Goal: Transaction & Acquisition: Purchase product/service

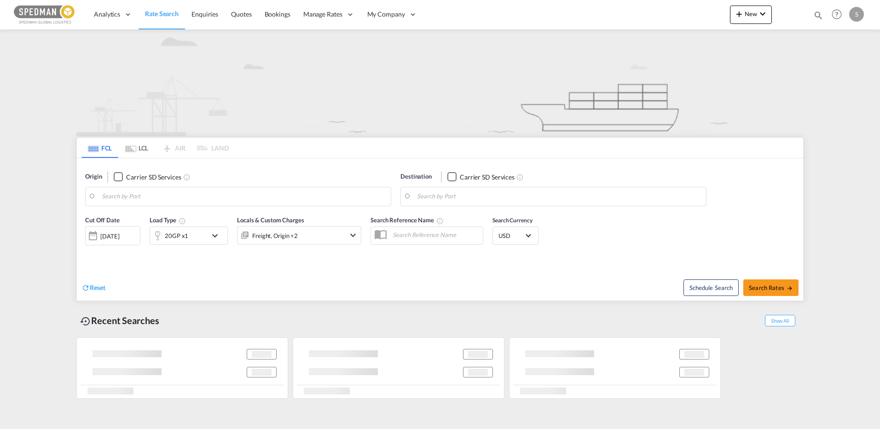
type input "[GEOGRAPHIC_DATA] ([GEOGRAPHIC_DATA]), [GEOGRAPHIC_DATA]"
type input "Mombasa, KEMBA"
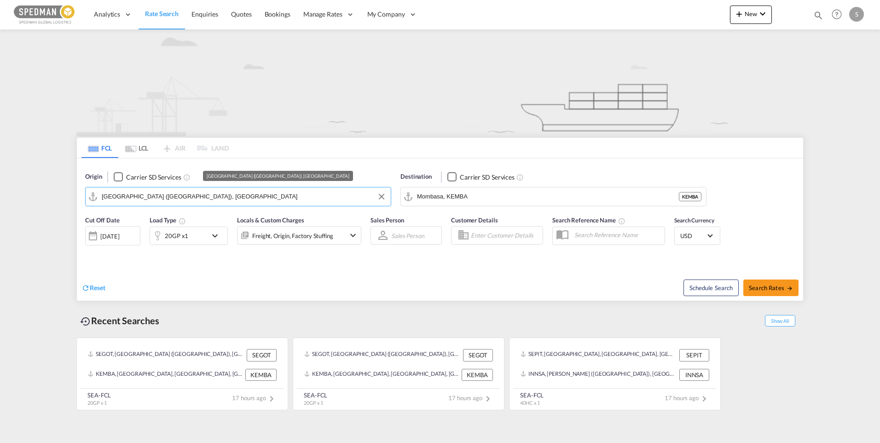
drag, startPoint x: 177, startPoint y: 196, endPoint x: 100, endPoint y: 192, distance: 77.5
click at [100, 192] on md-input-container "[GEOGRAPHIC_DATA] ([GEOGRAPHIC_DATA]), [GEOGRAPHIC_DATA]" at bounding box center [238, 196] width 305 height 18
click at [180, 195] on input "[GEOGRAPHIC_DATA] ([GEOGRAPHIC_DATA]), [GEOGRAPHIC_DATA]" at bounding box center [244, 197] width 285 height 14
drag, startPoint x: 200, startPoint y: 196, endPoint x: 34, endPoint y: 190, distance: 166.3
click at [34, 190] on md-content "Analytics Dashboard Rate Search Enquiries Quotes Bookings" at bounding box center [440, 221] width 880 height 443
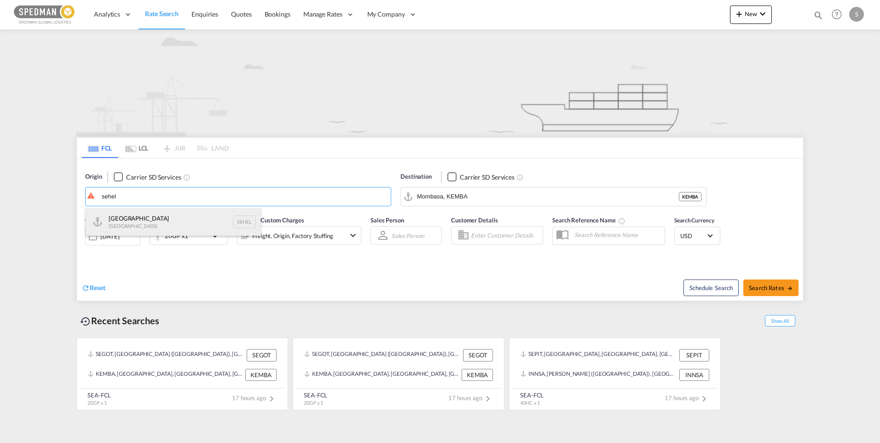
click at [135, 221] on div "Helsingborg [GEOGRAPHIC_DATA] SEHEL" at bounding box center [173, 222] width 175 height 28
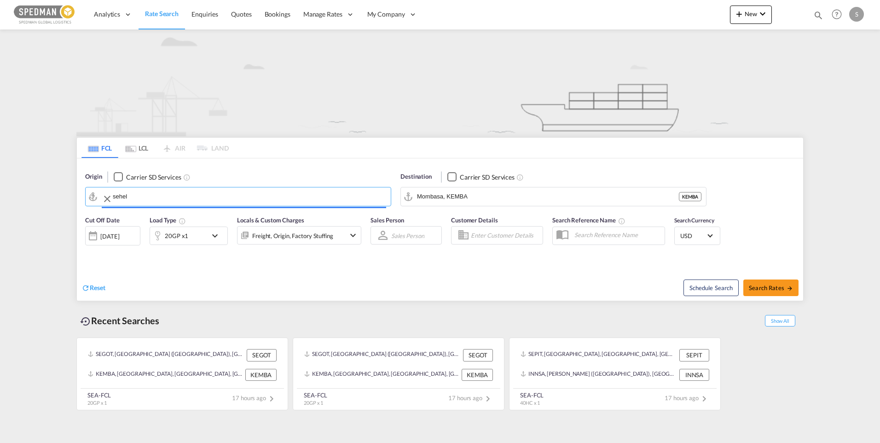
type input "[GEOGRAPHIC_DATA], [GEOGRAPHIC_DATA]"
drag, startPoint x: 513, startPoint y: 206, endPoint x: 442, endPoint y: 201, distance: 71.1
click at [442, 201] on md-autocomplete-wrap "Mombasa, KEMBA" at bounding box center [559, 199] width 285 height 18
click at [504, 199] on input "Mombasa, KEMBA" at bounding box center [559, 197] width 285 height 14
drag, startPoint x: 506, startPoint y: 199, endPoint x: 404, endPoint y: 198, distance: 101.8
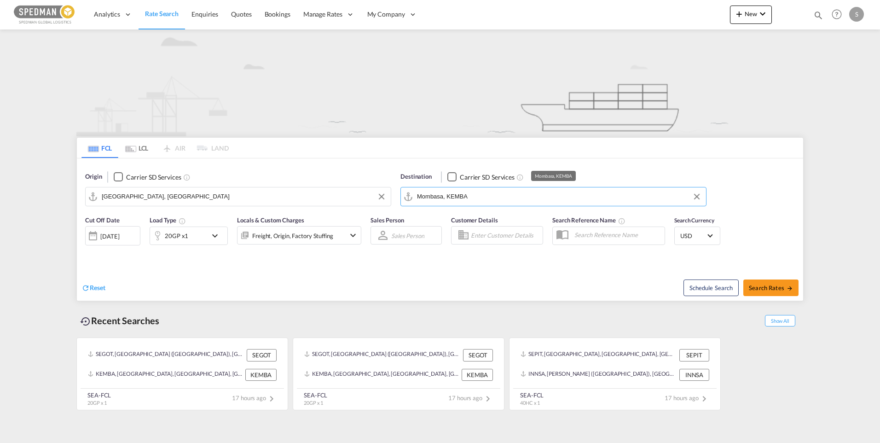
click at [404, 198] on md-input-container "Mombasa, KEMBA" at bounding box center [553, 196] width 305 height 18
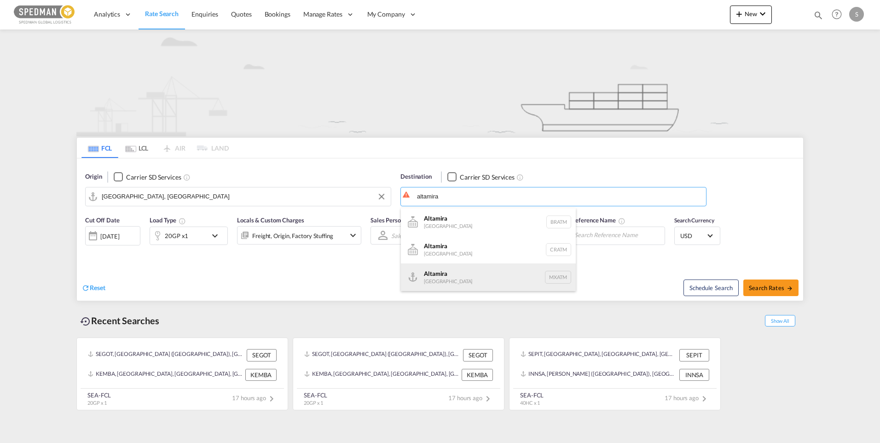
click at [453, 273] on div "Altamira [GEOGRAPHIC_DATA] MXATM" at bounding box center [488, 277] width 175 height 28
type input "Altamira, MXATM"
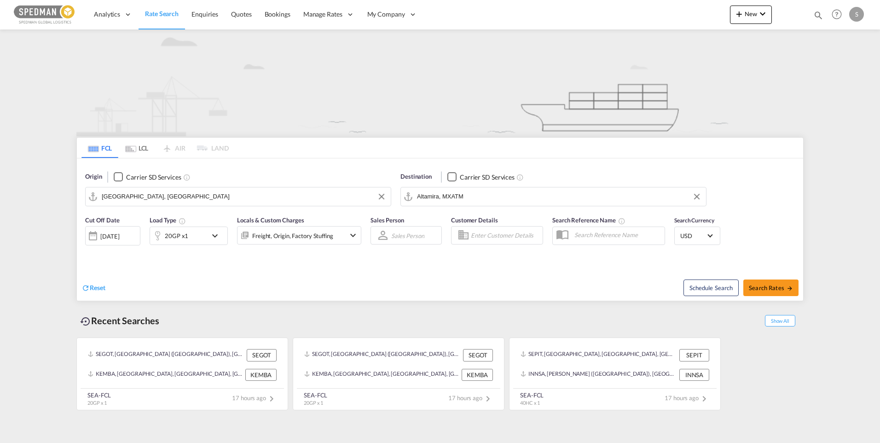
click at [216, 235] on md-icon "icon-chevron-down" at bounding box center [218, 235] width 16 height 11
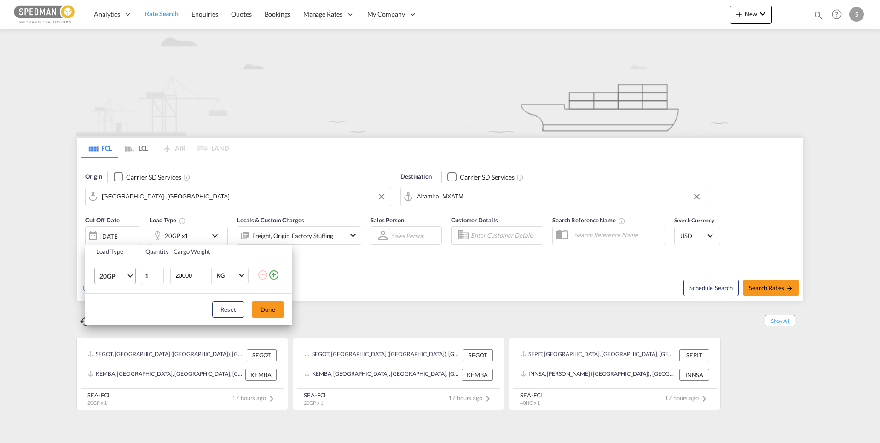
click at [131, 276] on span "Choose: \a20GP" at bounding box center [130, 274] width 5 height 5
click at [114, 322] on div "40HC" at bounding box center [107, 319] width 17 height 9
click at [269, 305] on button "Done" at bounding box center [268, 309] width 32 height 17
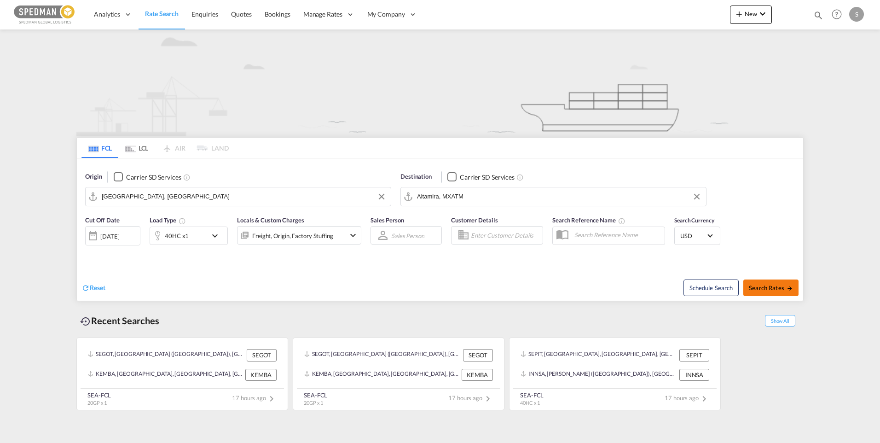
click at [770, 291] on button "Search Rates" at bounding box center [771, 288] width 55 height 17
type input "SEHEL to MXATM / [DATE]"
